Goal: Check status: Check status

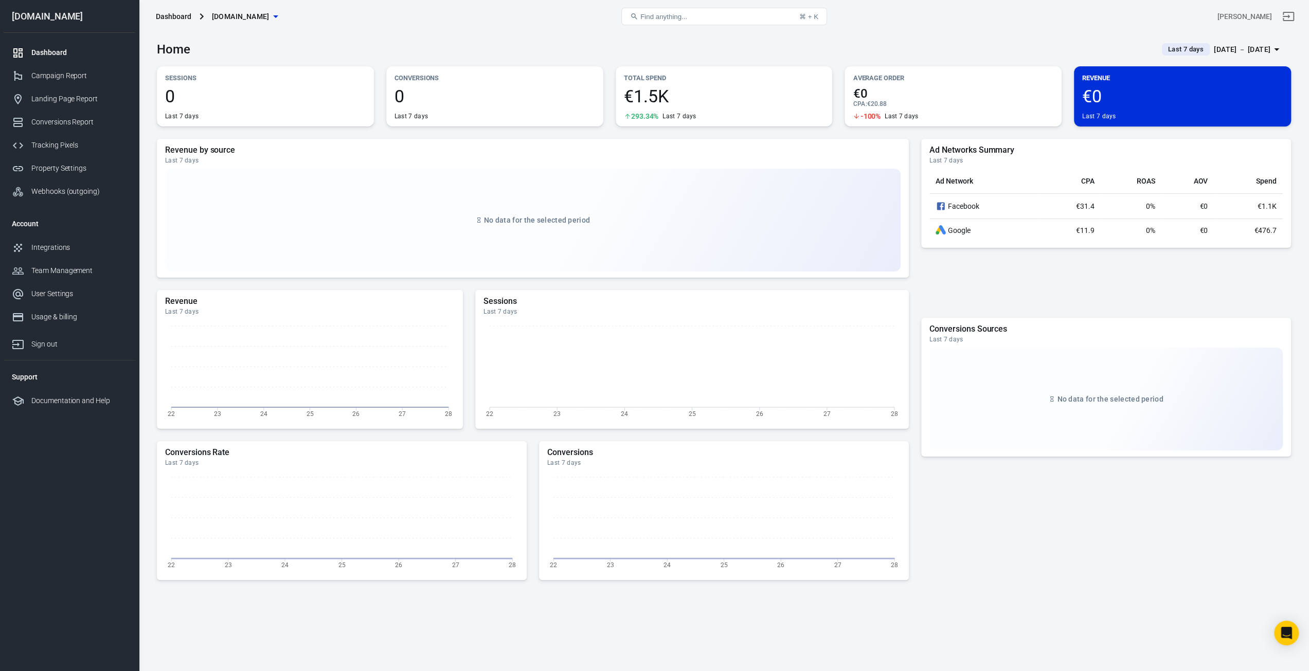
click at [1255, 48] on div "[DATE] － [DATE]" at bounding box center [1242, 49] width 57 height 13
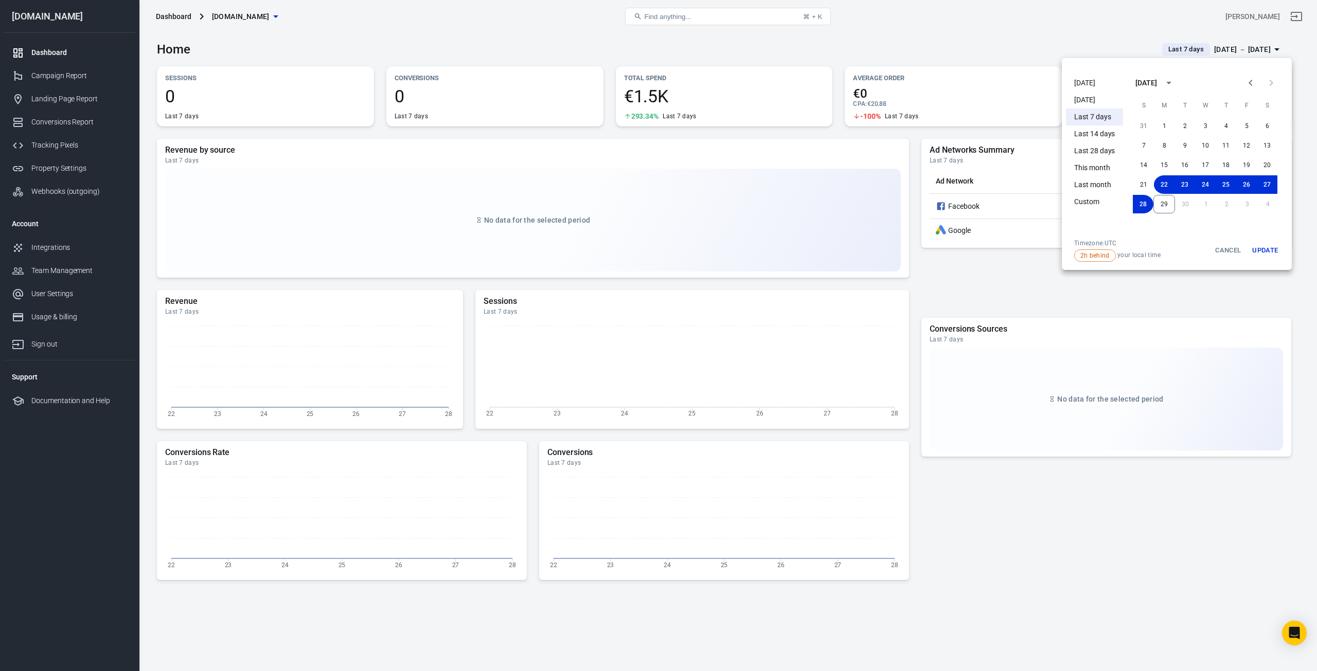
click at [1110, 85] on li "[DATE]" at bounding box center [1094, 83] width 57 height 17
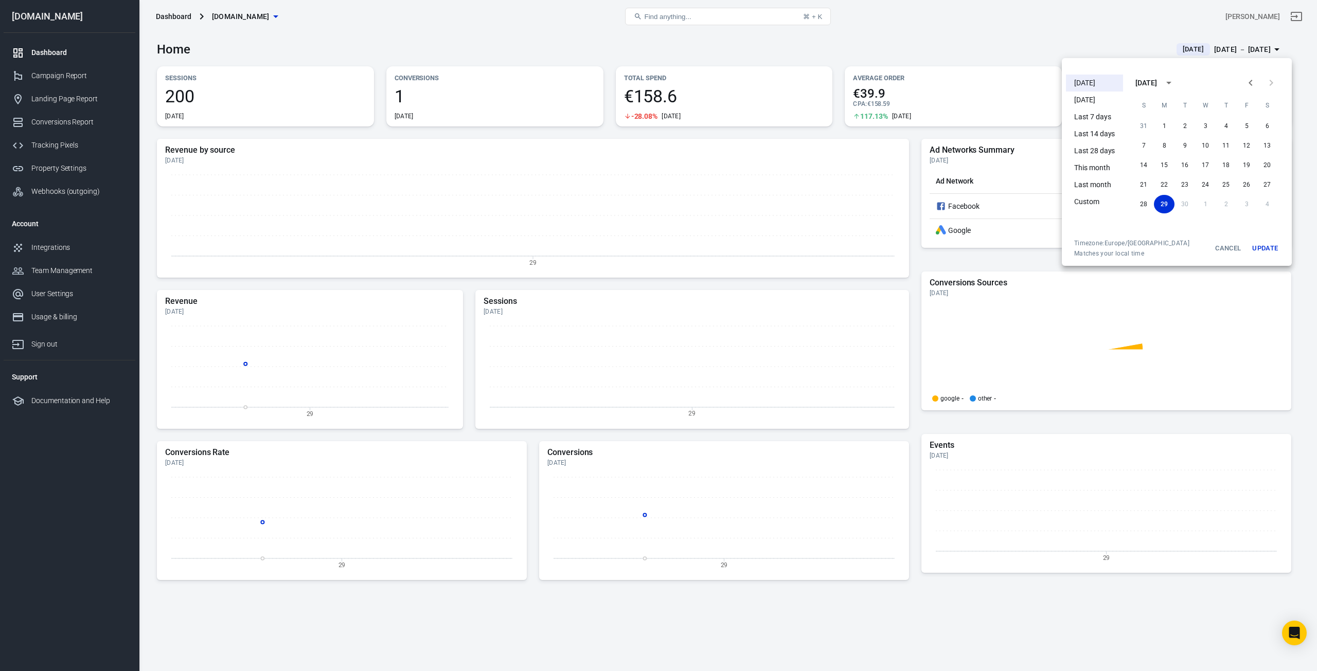
click at [1271, 250] on button "Update" at bounding box center [1264, 248] width 33 height 19
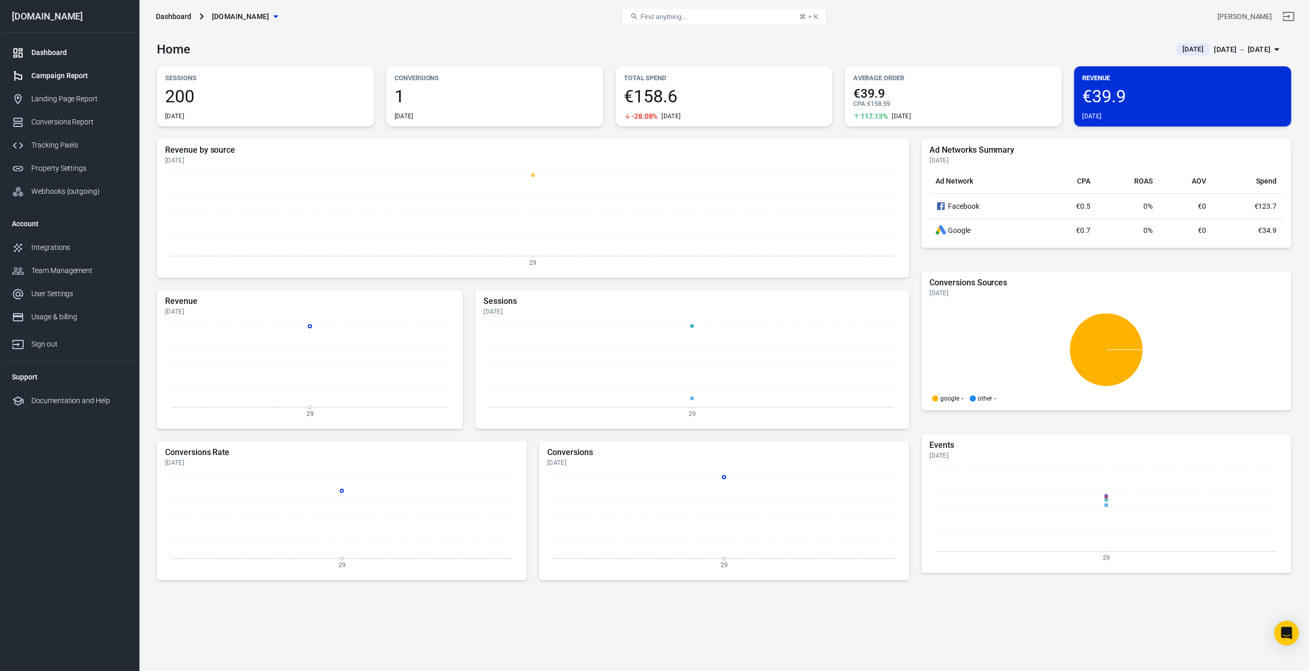
click at [74, 79] on div "Campaign Report" at bounding box center [79, 75] width 96 height 11
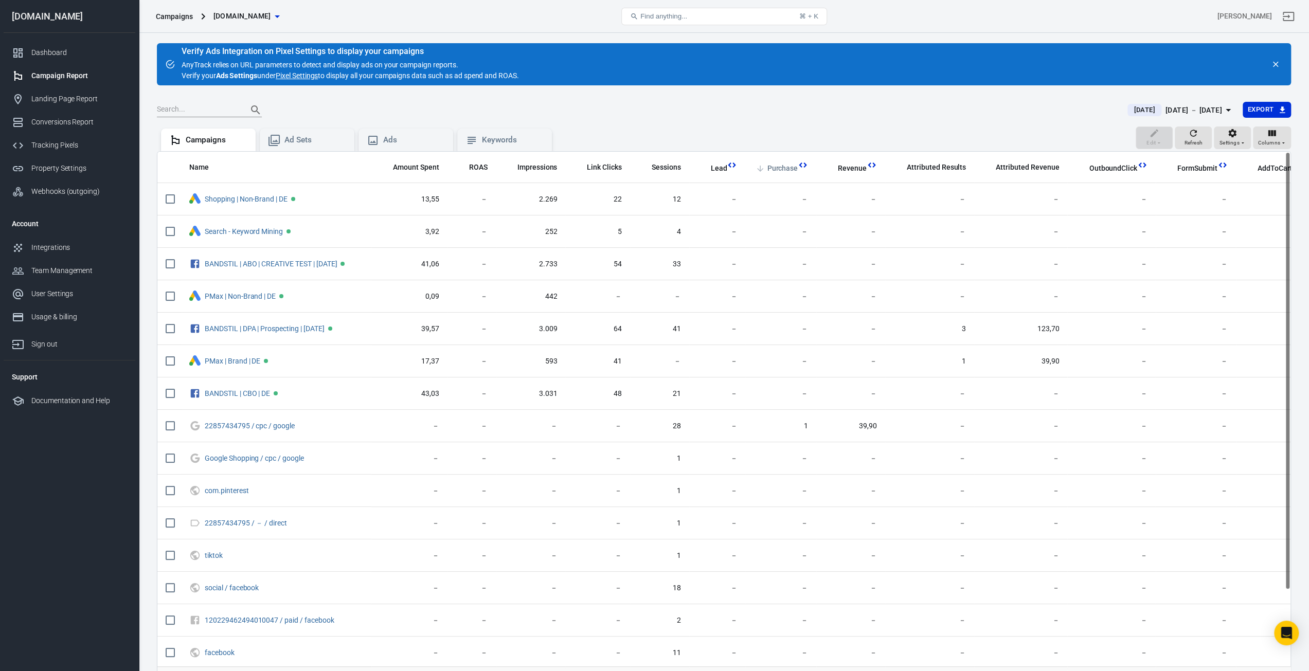
click at [790, 168] on span "Purchase" at bounding box center [782, 169] width 31 height 10
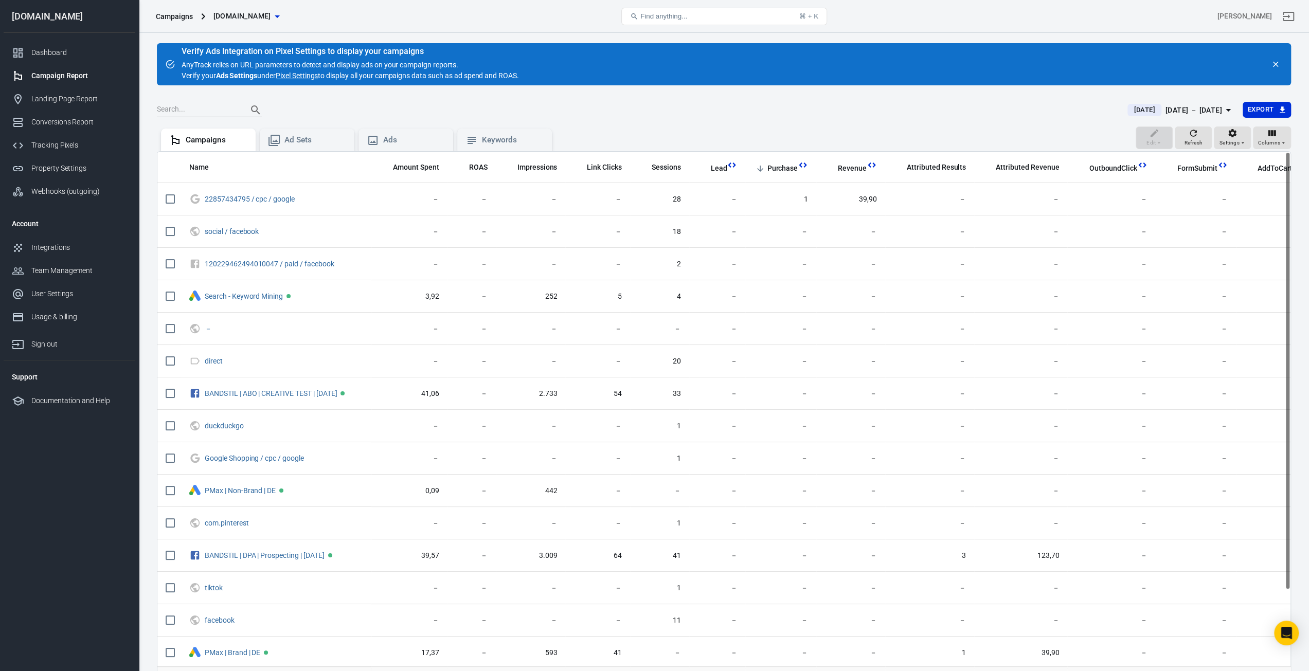
click at [250, 172] on th "Name" at bounding box center [276, 168] width 190 height 32
click at [192, 172] on th "Name" at bounding box center [276, 168] width 190 height 32
click at [195, 169] on span "Name" at bounding box center [199, 168] width 20 height 10
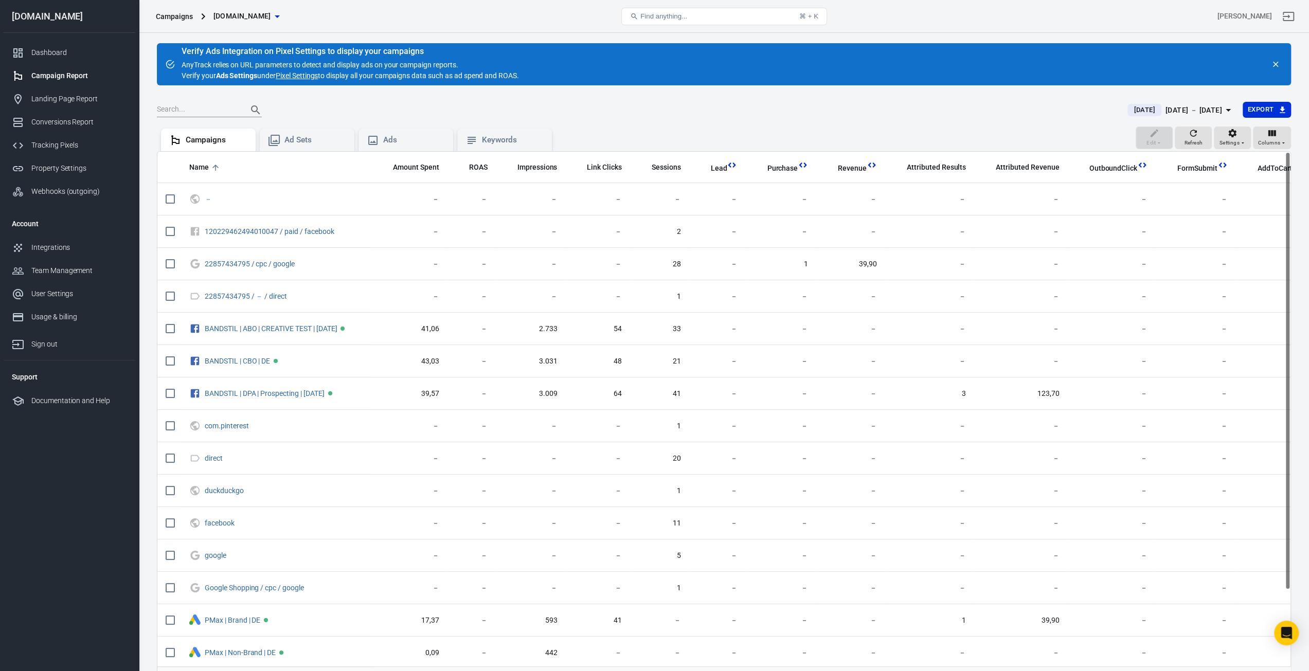
click at [206, 165] on span "Name" at bounding box center [199, 168] width 20 height 10
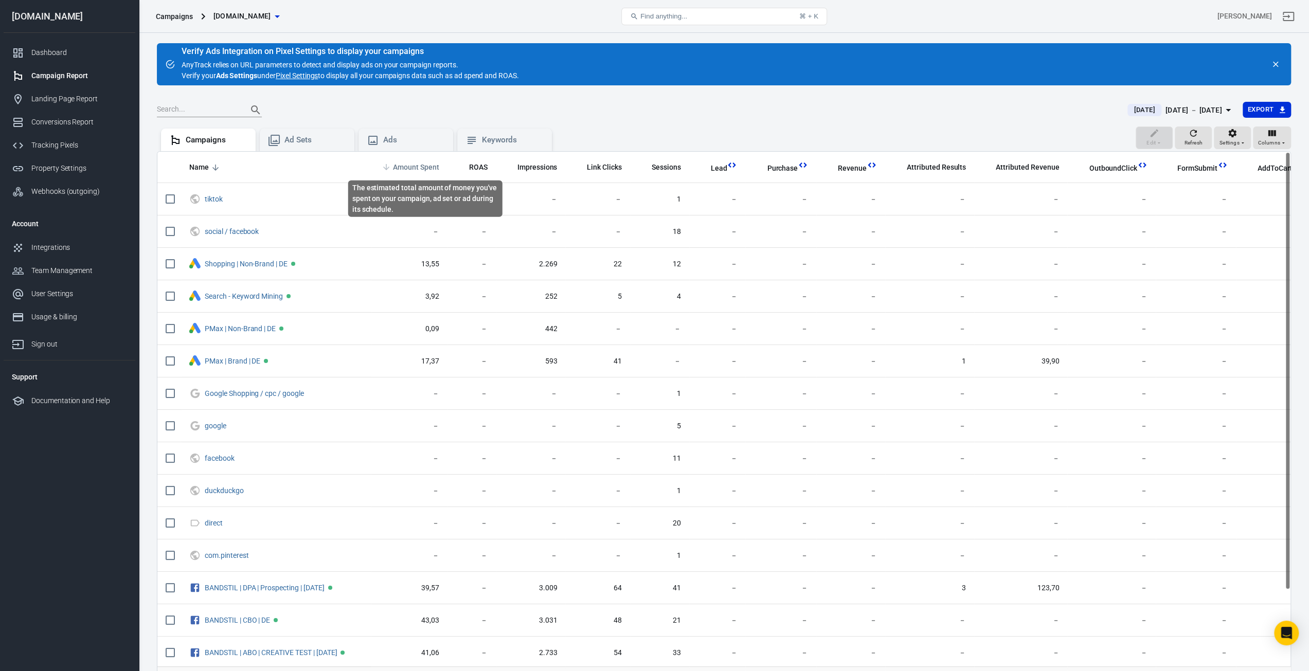
click at [434, 167] on span "Amount Spent" at bounding box center [416, 168] width 46 height 10
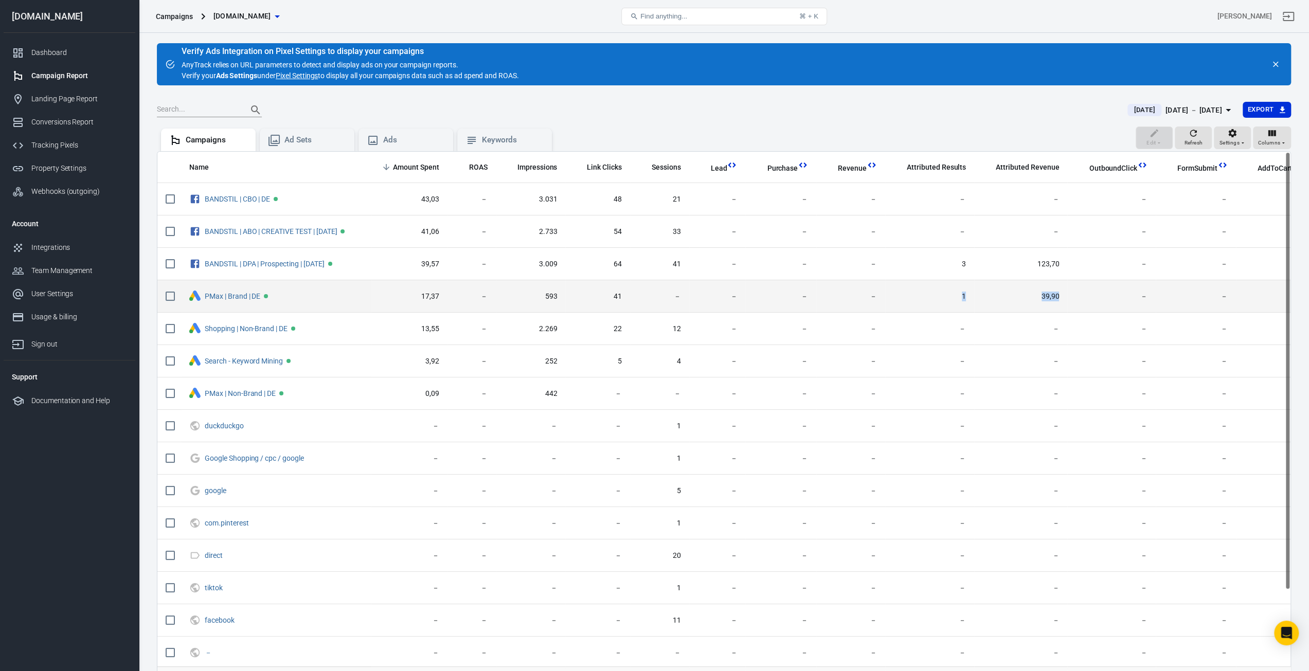
drag, startPoint x: 1061, startPoint y: 294, endPoint x: 940, endPoint y: 292, distance: 120.9
click at [940, 292] on tr "PMax | Brand | DE 17,37 － 593 41 － － － － 1 39,90 － － －" at bounding box center [733, 296] width 1153 height 32
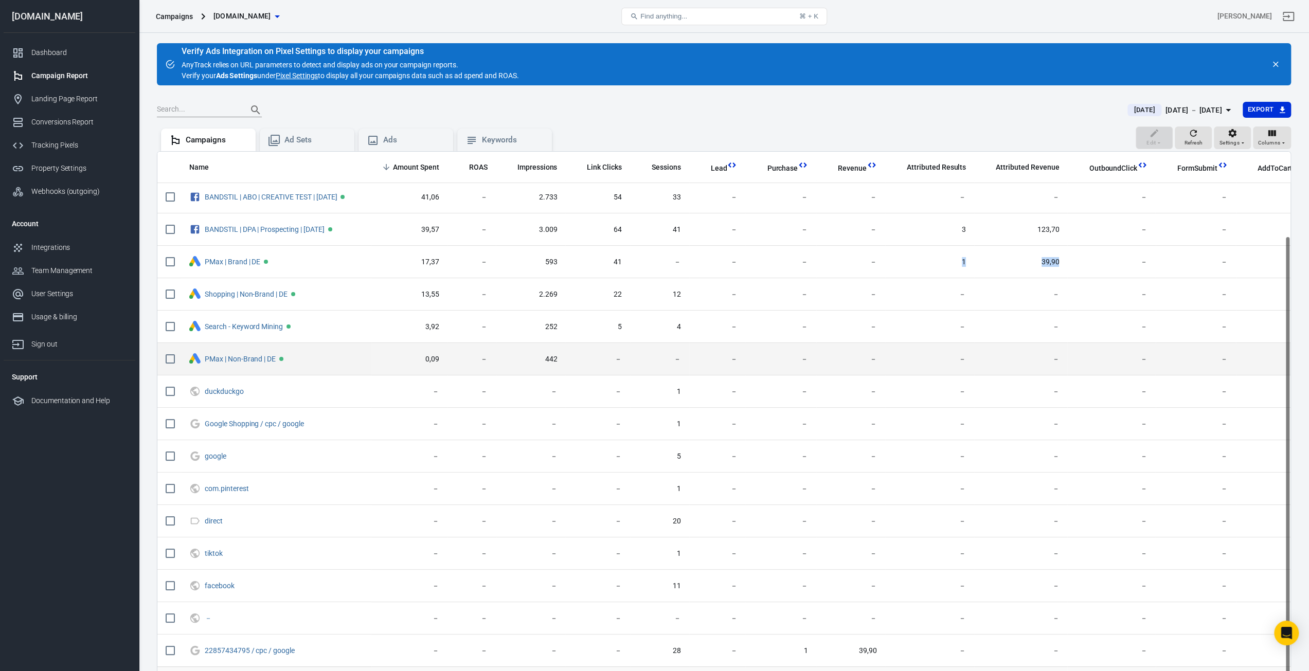
scroll to position [26, 0]
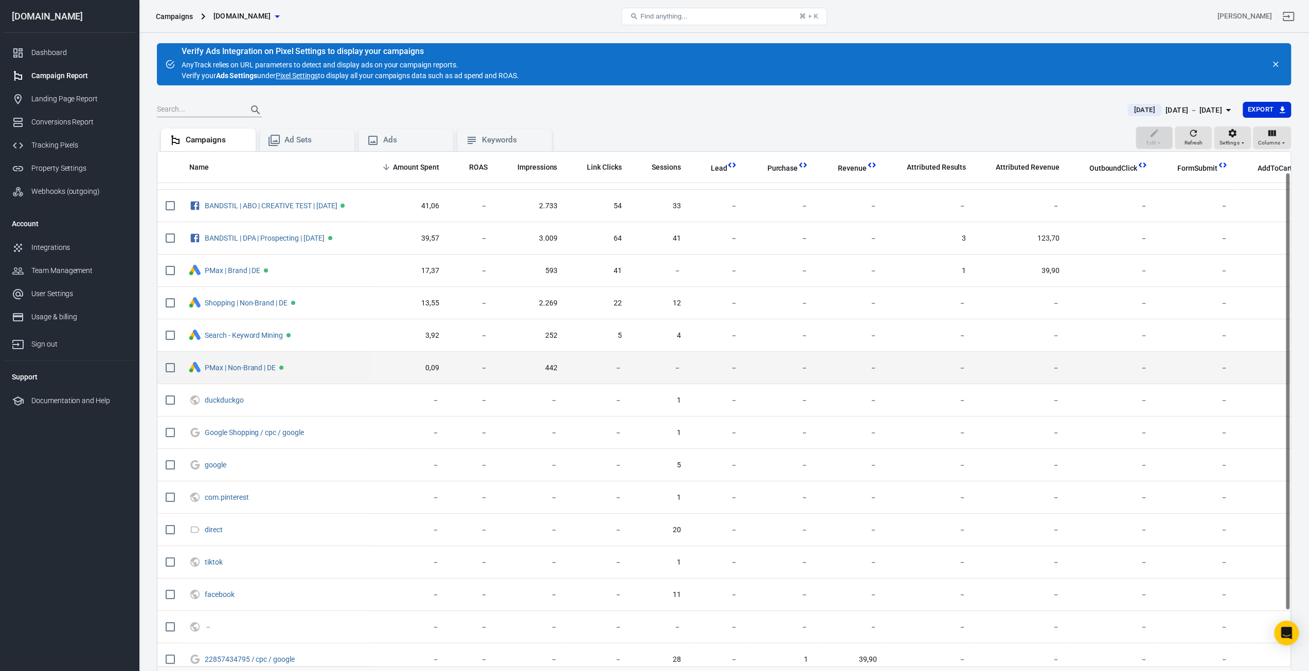
click at [823, 373] on td "－" at bounding box center [850, 368] width 69 height 32
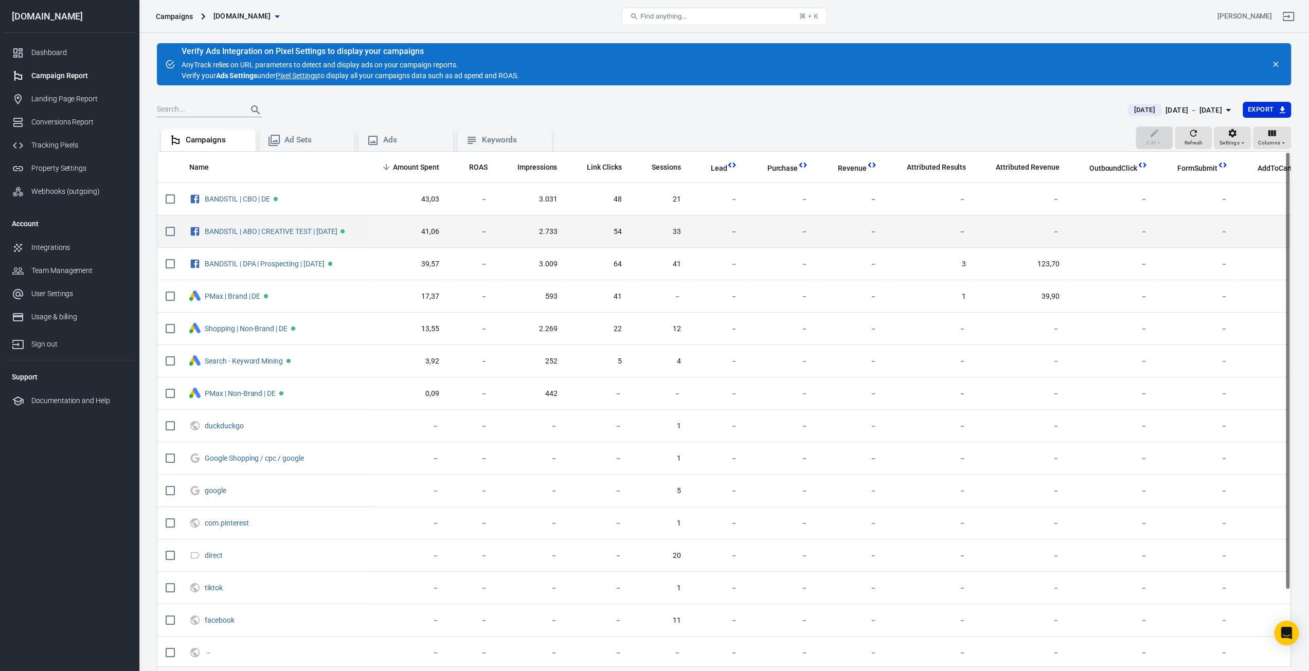
scroll to position [0, 0]
